Goal: Task Accomplishment & Management: Use online tool/utility

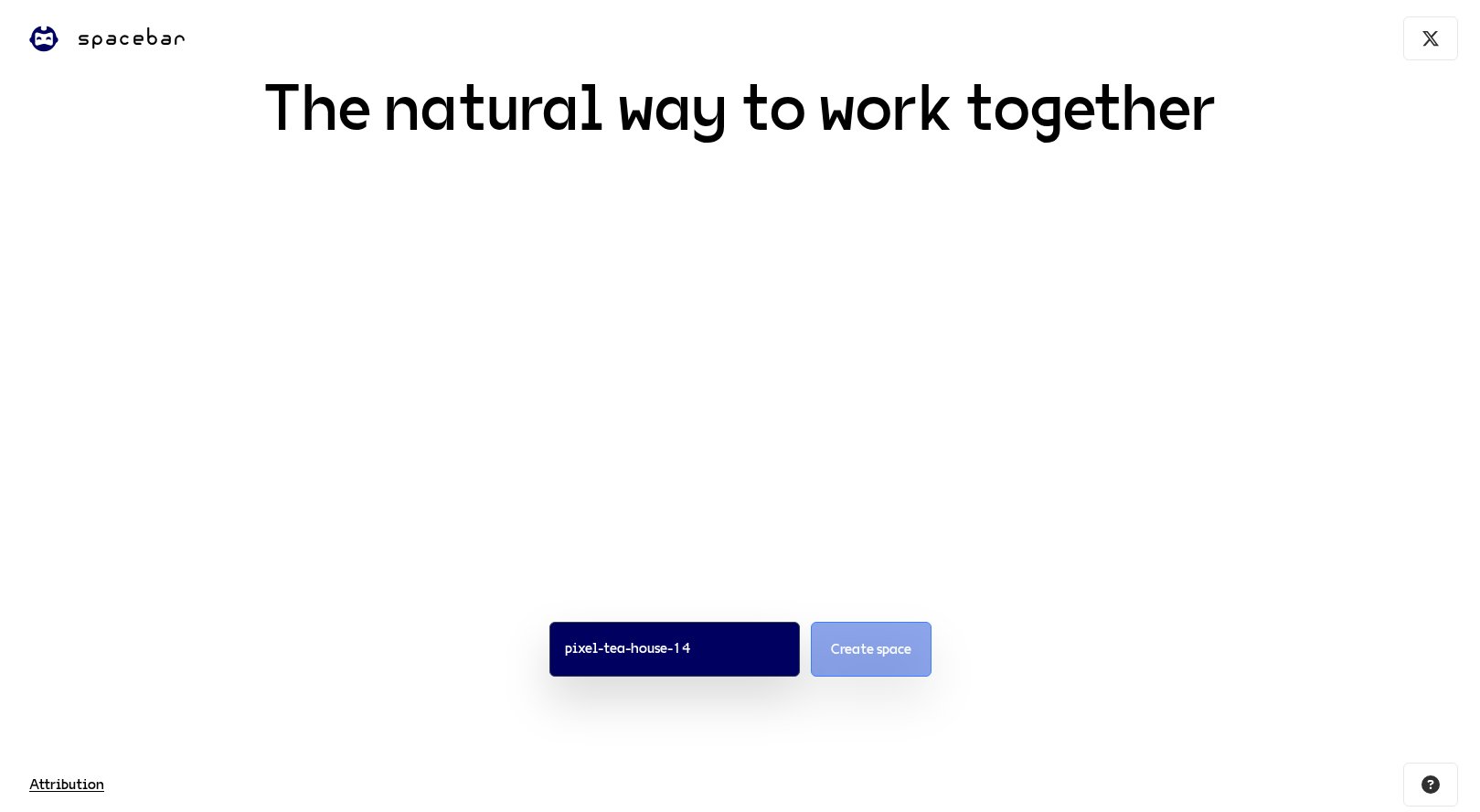
click at [841, 677] on button "Create space" at bounding box center [871, 649] width 121 height 55
click at [858, 660] on span "Create space" at bounding box center [871, 649] width 80 height 22
click at [840, 660] on span "Create space" at bounding box center [871, 649] width 80 height 22
